Goal: Transaction & Acquisition: Purchase product/service

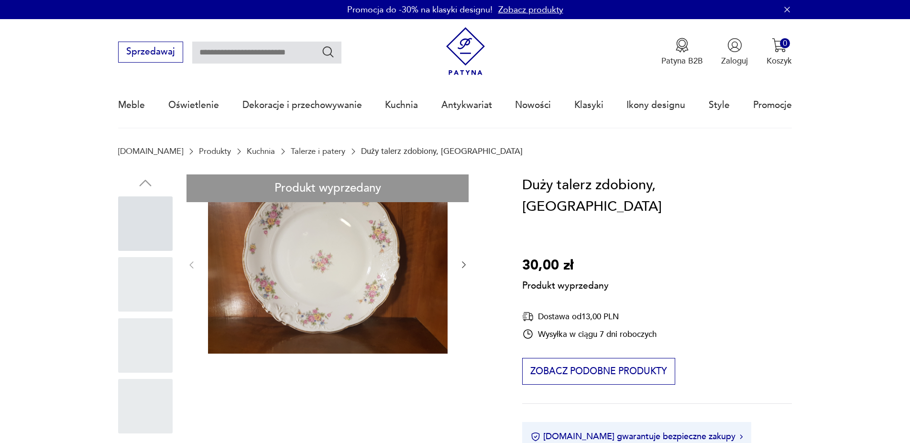
click at [303, 153] on link "Talerze i patery" at bounding box center [318, 151] width 55 height 9
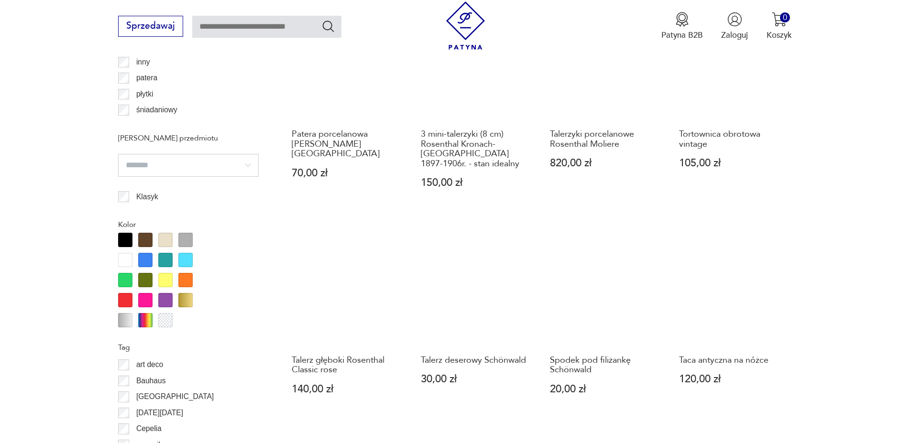
scroll to position [1073, 0]
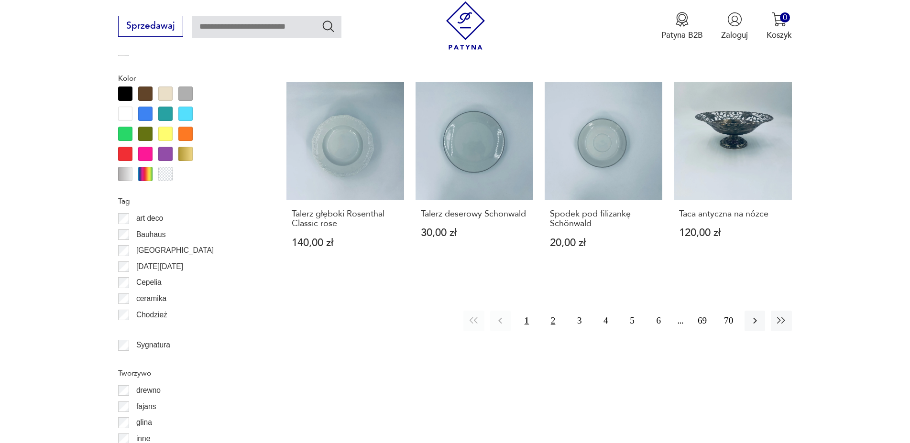
click at [548, 311] on button "2" at bounding box center [553, 321] width 21 height 21
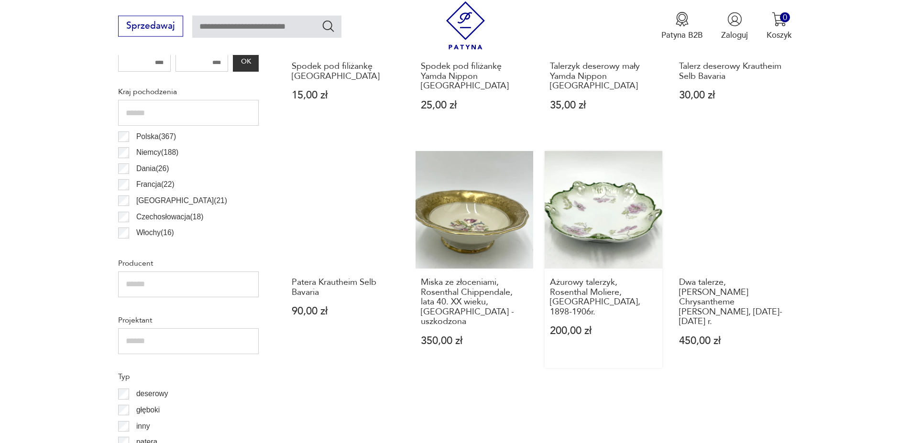
scroll to position [806, 0]
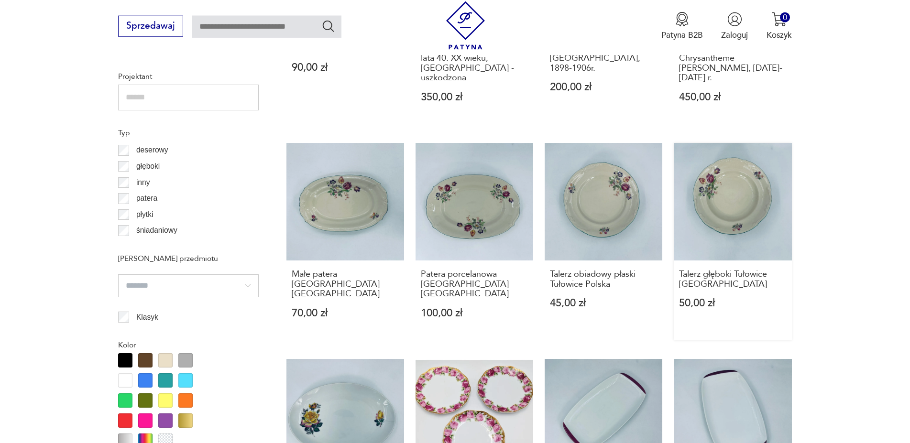
click at [711, 197] on link "Talerz głęboki Tułowice Polska 50,00 zł" at bounding box center [733, 242] width 118 height 198
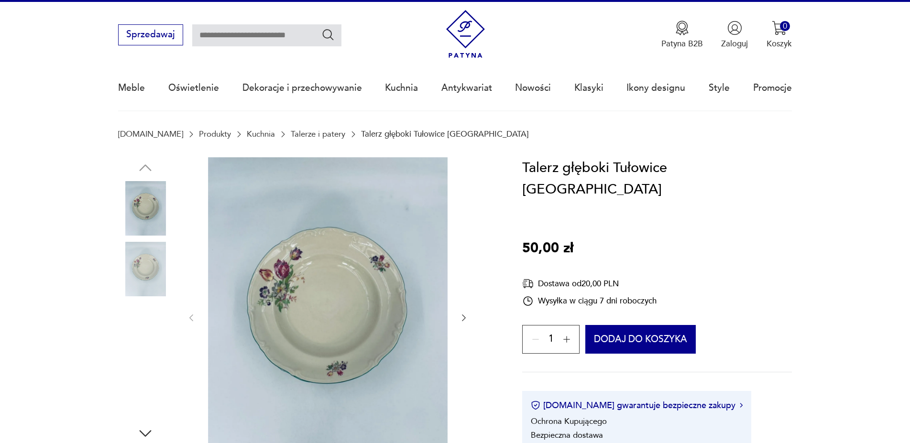
scroll to position [195, 0]
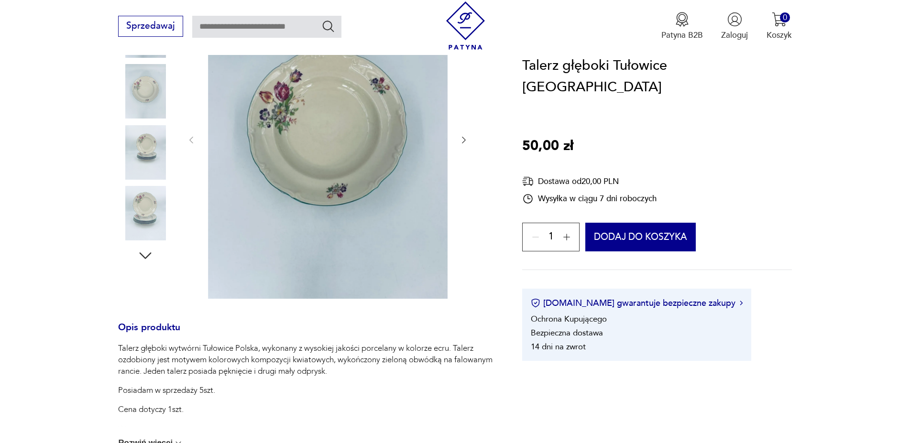
click at [150, 253] on icon "button" at bounding box center [145, 255] width 17 height 17
click at [149, 252] on icon "button" at bounding box center [145, 255] width 17 height 17
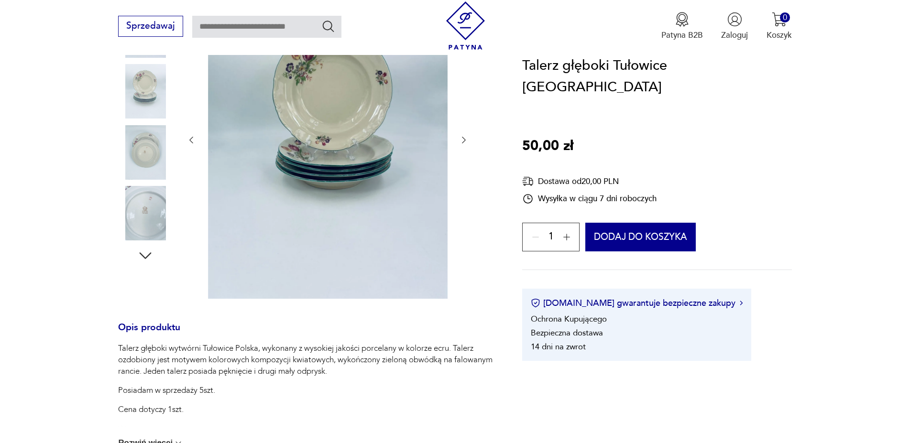
click at [149, 252] on icon "button" at bounding box center [145, 255] width 17 height 17
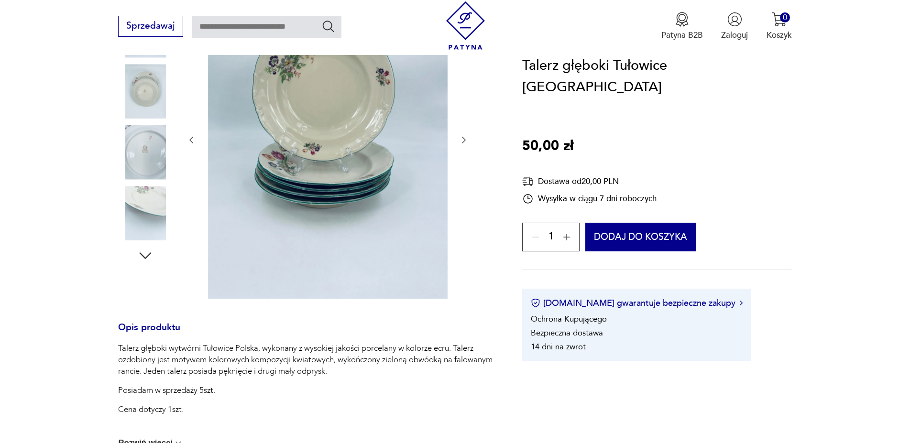
click at [149, 252] on icon "button" at bounding box center [145, 255] width 17 height 17
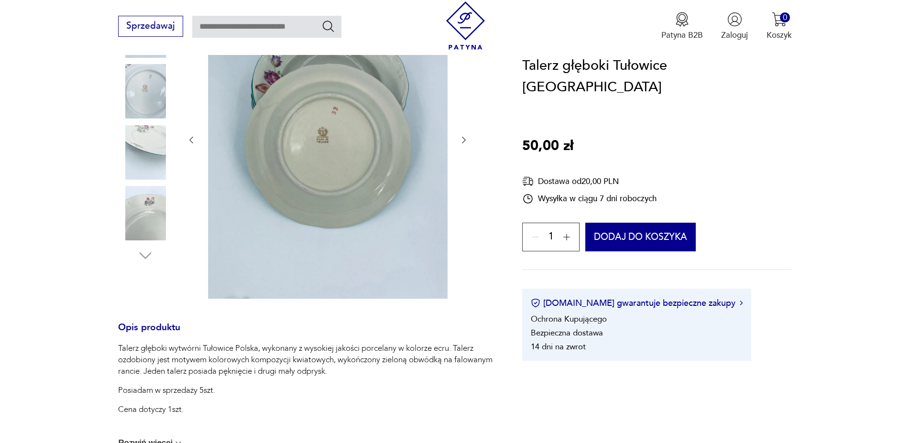
click at [331, 149] on img at bounding box center [328, 138] width 240 height 319
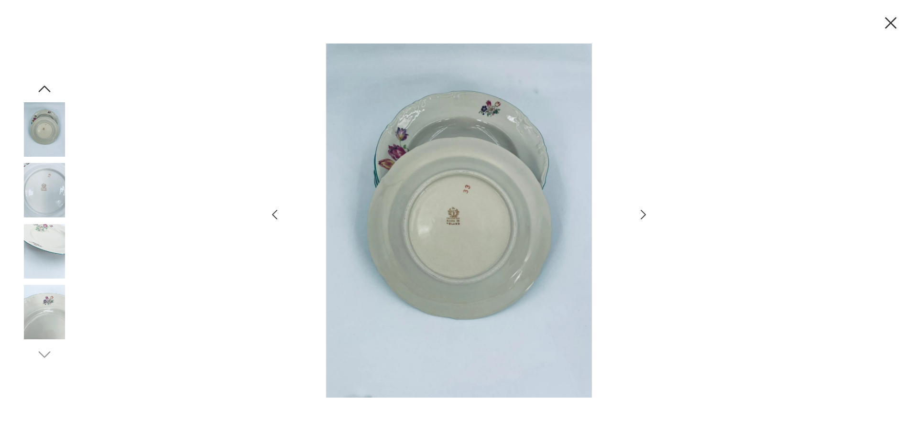
click at [448, 223] on img at bounding box center [459, 221] width 332 height 355
click at [448, 222] on img at bounding box center [459, 221] width 332 height 355
click at [449, 222] on img at bounding box center [459, 221] width 332 height 355
drag, startPoint x: 897, startPoint y: 23, endPoint x: 892, endPoint y: 23, distance: 4.8
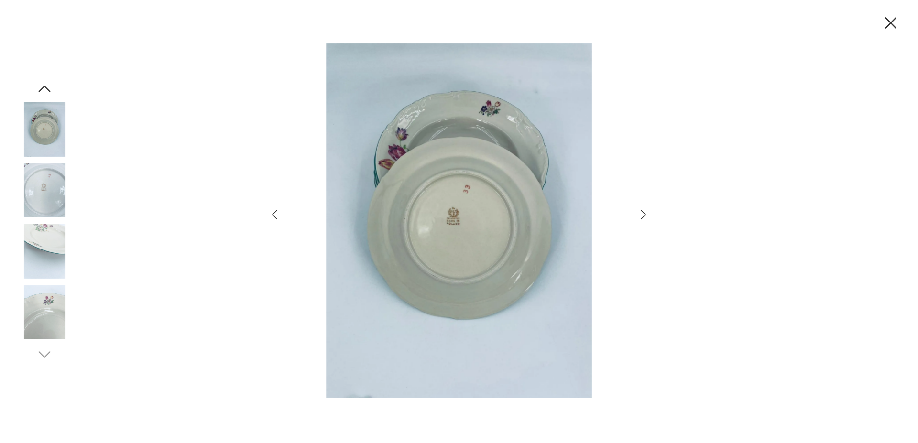
click at [896, 23] on icon "button" at bounding box center [891, 23] width 20 height 20
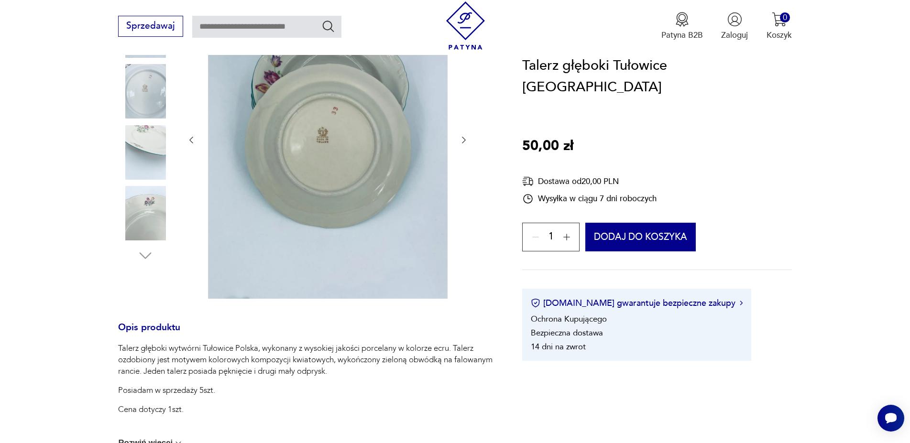
scroll to position [0, 0]
